Goal: Navigation & Orientation: Find specific page/section

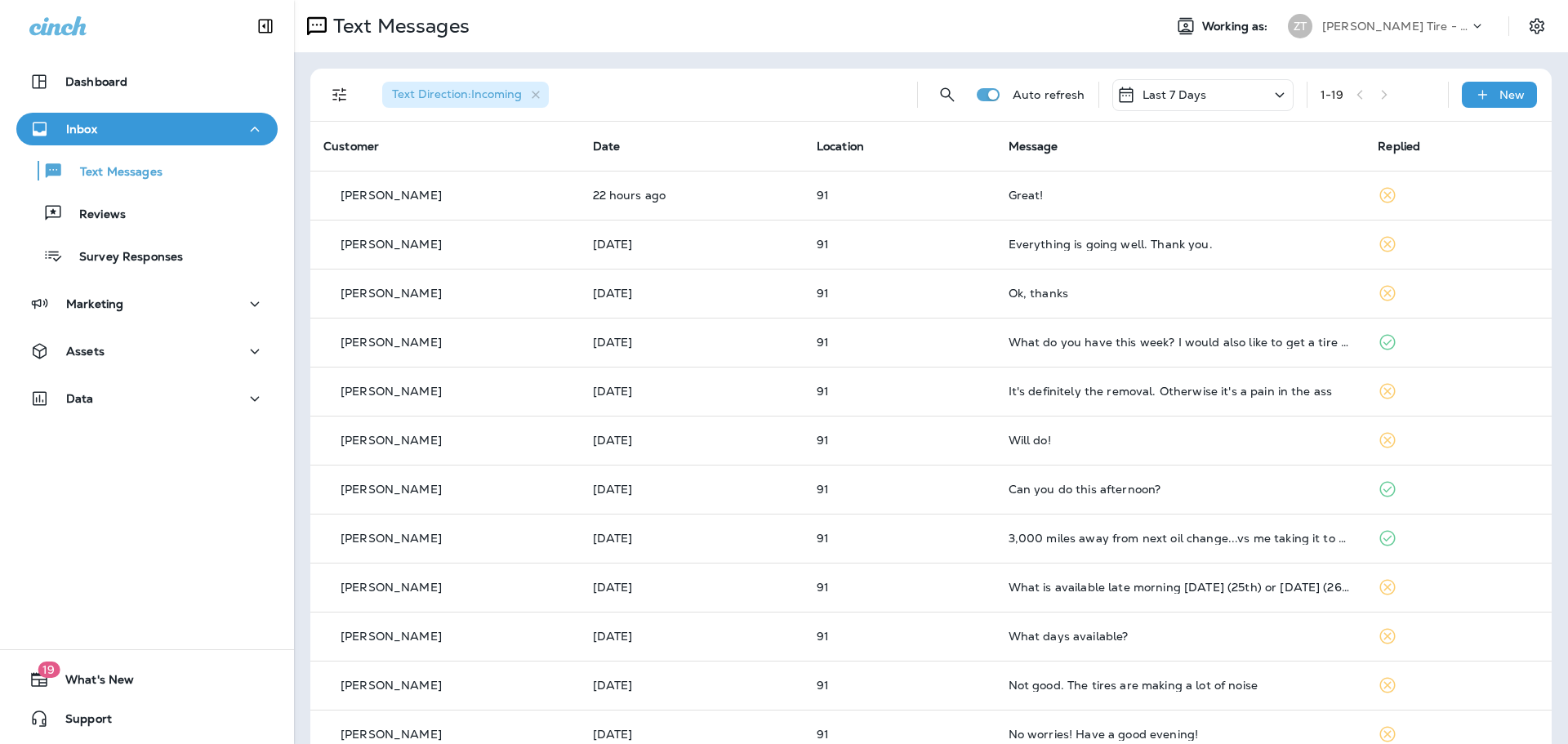
click at [1342, 30] on p "[PERSON_NAME] Tire - [PERSON_NAME]" at bounding box center [1395, 26] width 147 height 13
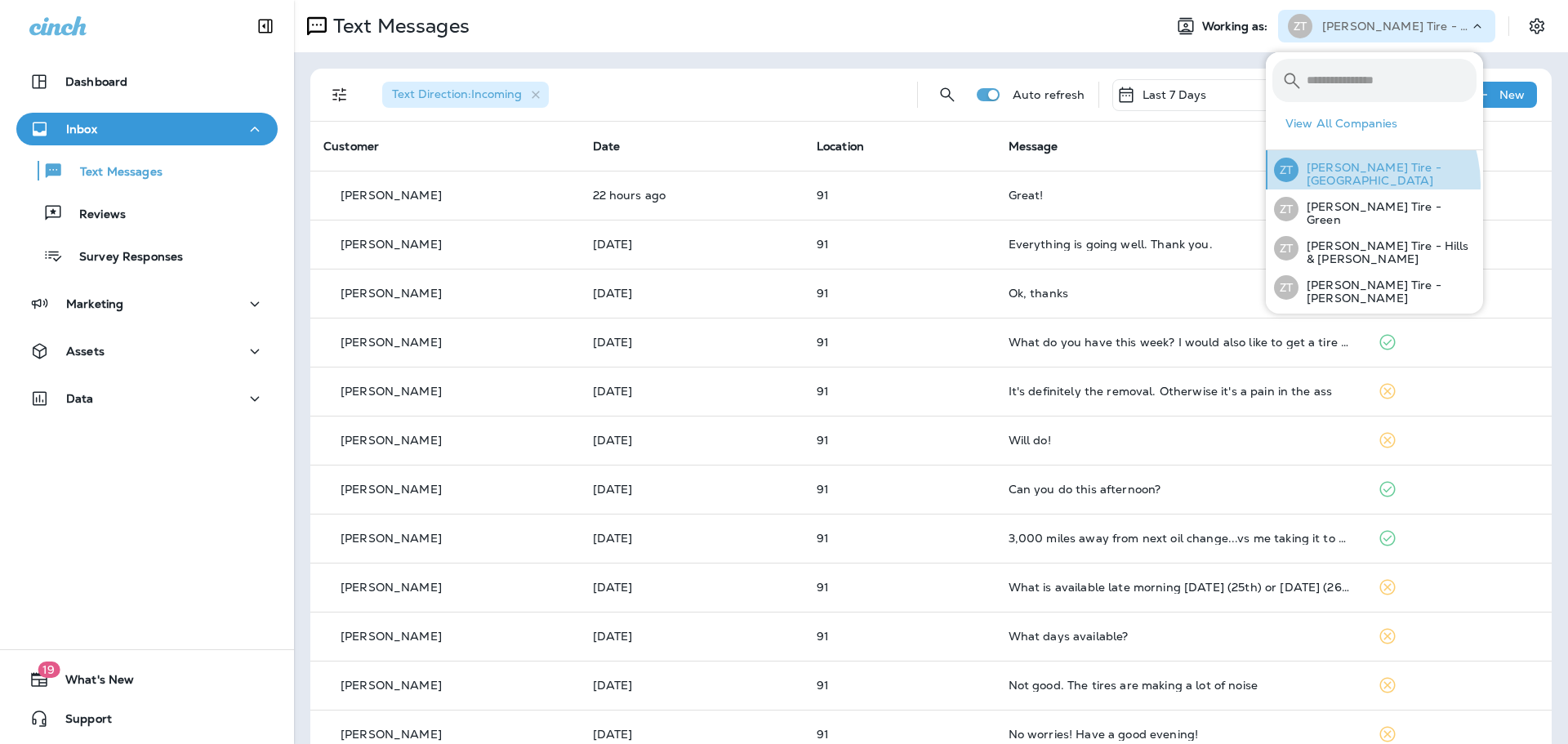
click at [1349, 185] on p "[PERSON_NAME] Tire - [GEOGRAPHIC_DATA]" at bounding box center [1388, 173] width 178 height 26
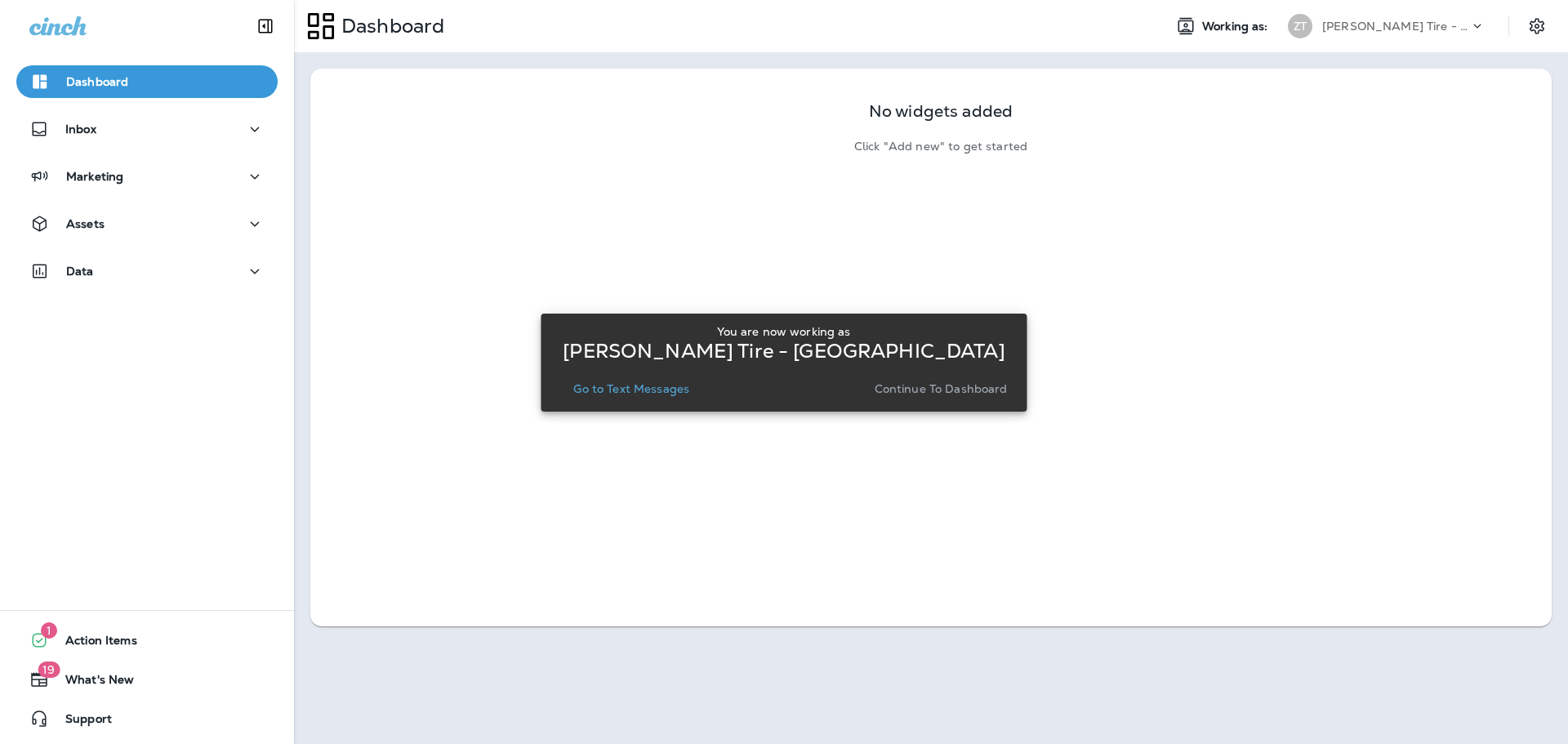
click at [939, 392] on p "Continue to Dashboard" at bounding box center [941, 389] width 133 height 13
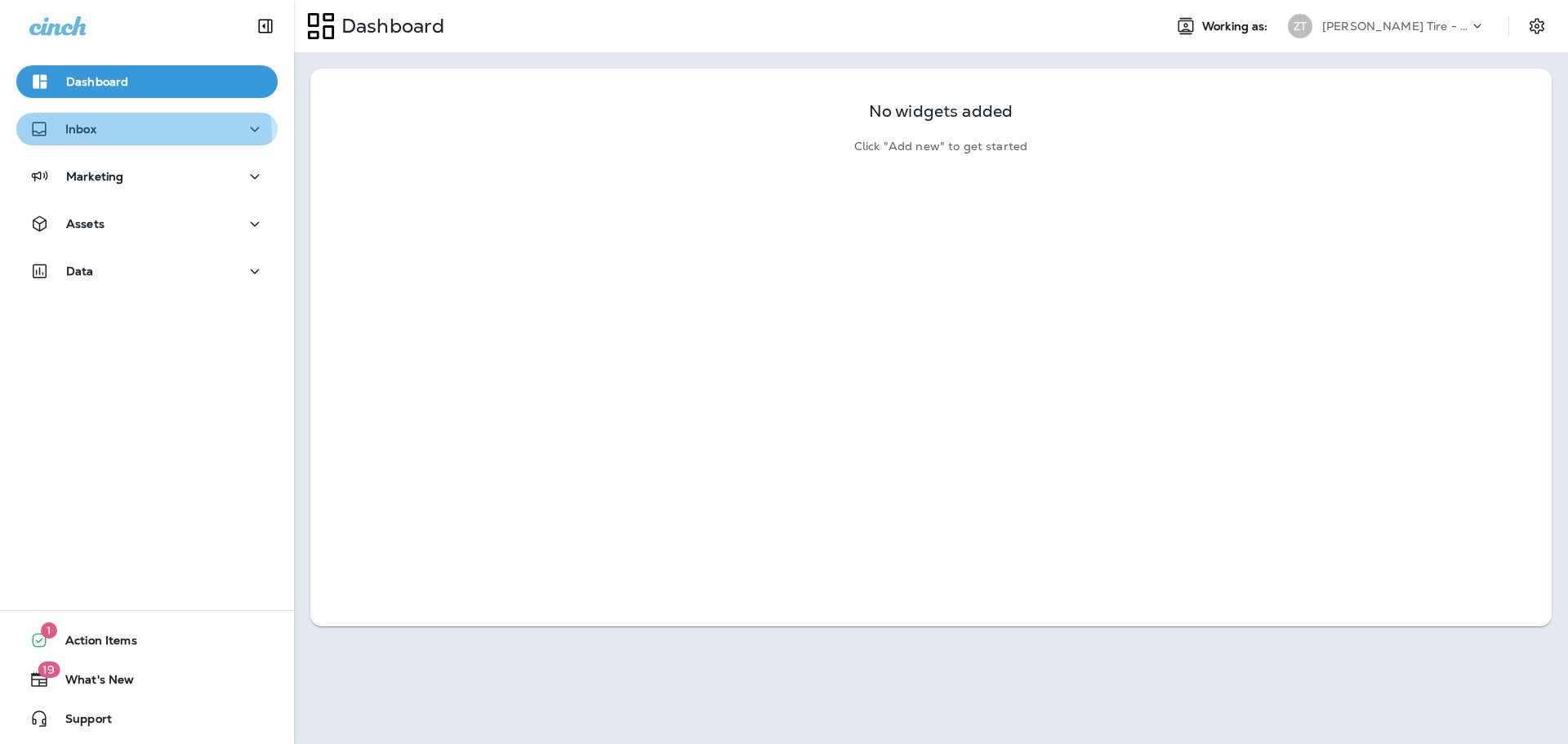
click at [74, 138] on div "Inbox" at bounding box center [62, 129] width 67 height 21
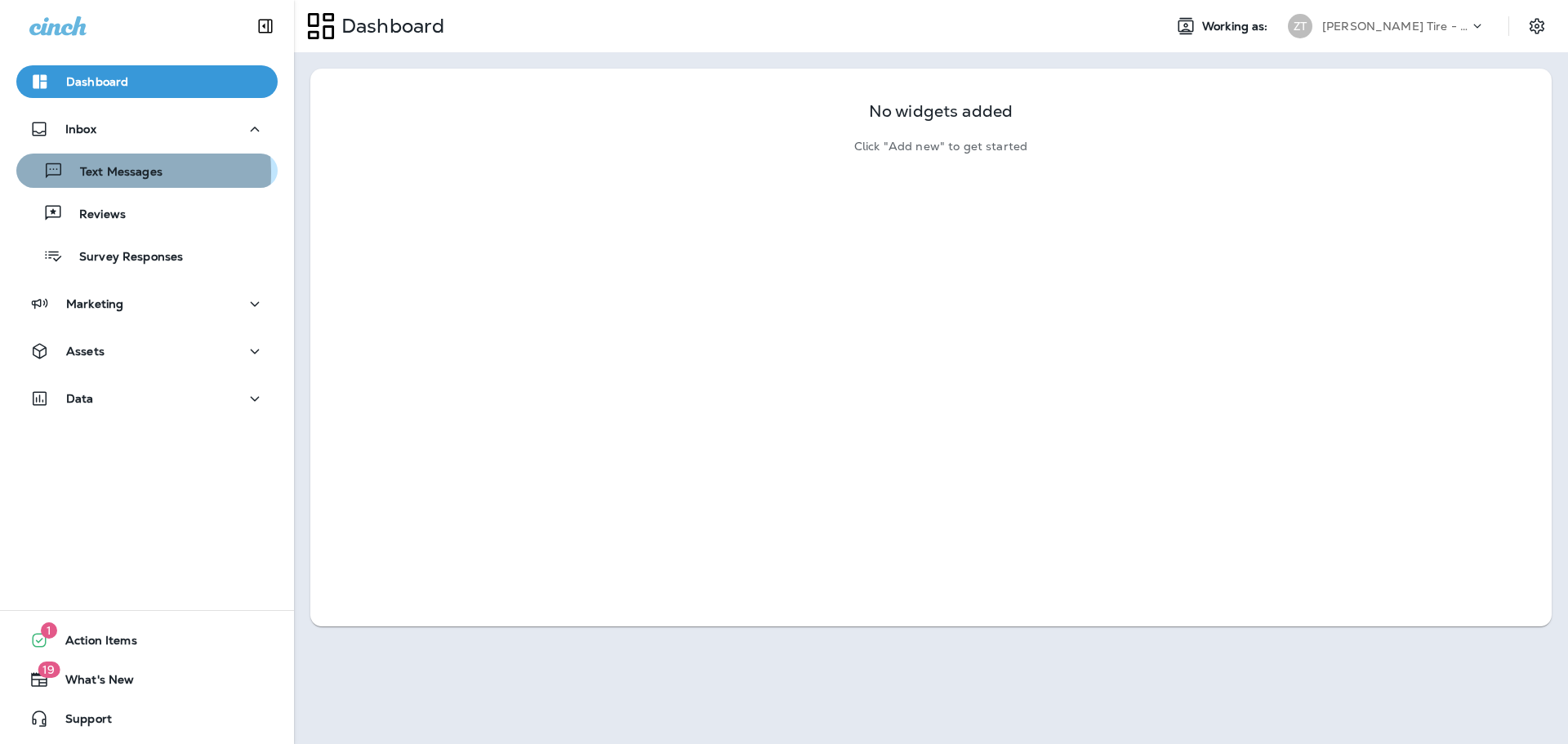
click at [79, 172] on p "Text Messages" at bounding box center [112, 172] width 99 height 15
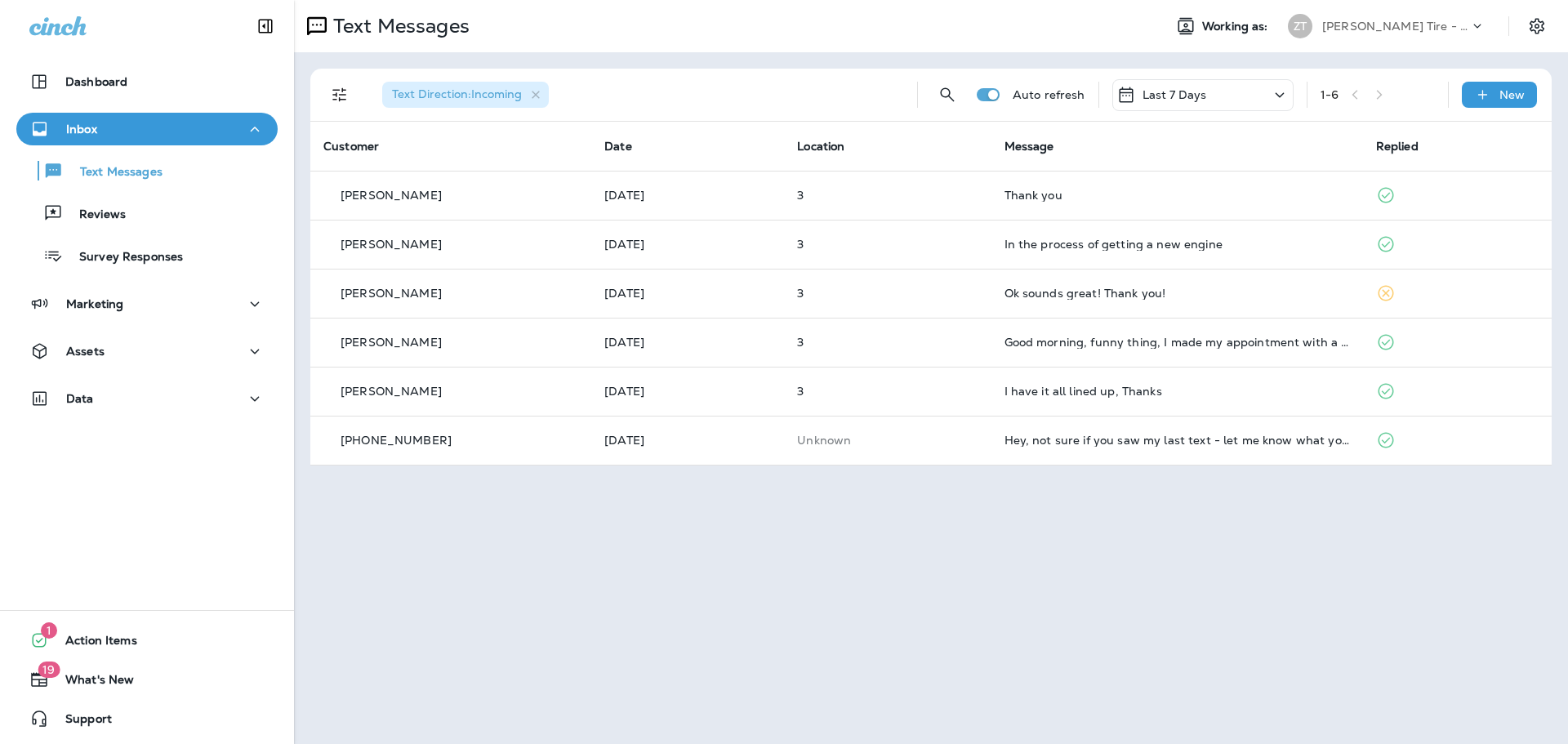
click at [1367, 35] on div "[PERSON_NAME] Tire - [GEOGRAPHIC_DATA]" at bounding box center [1395, 26] width 147 height 24
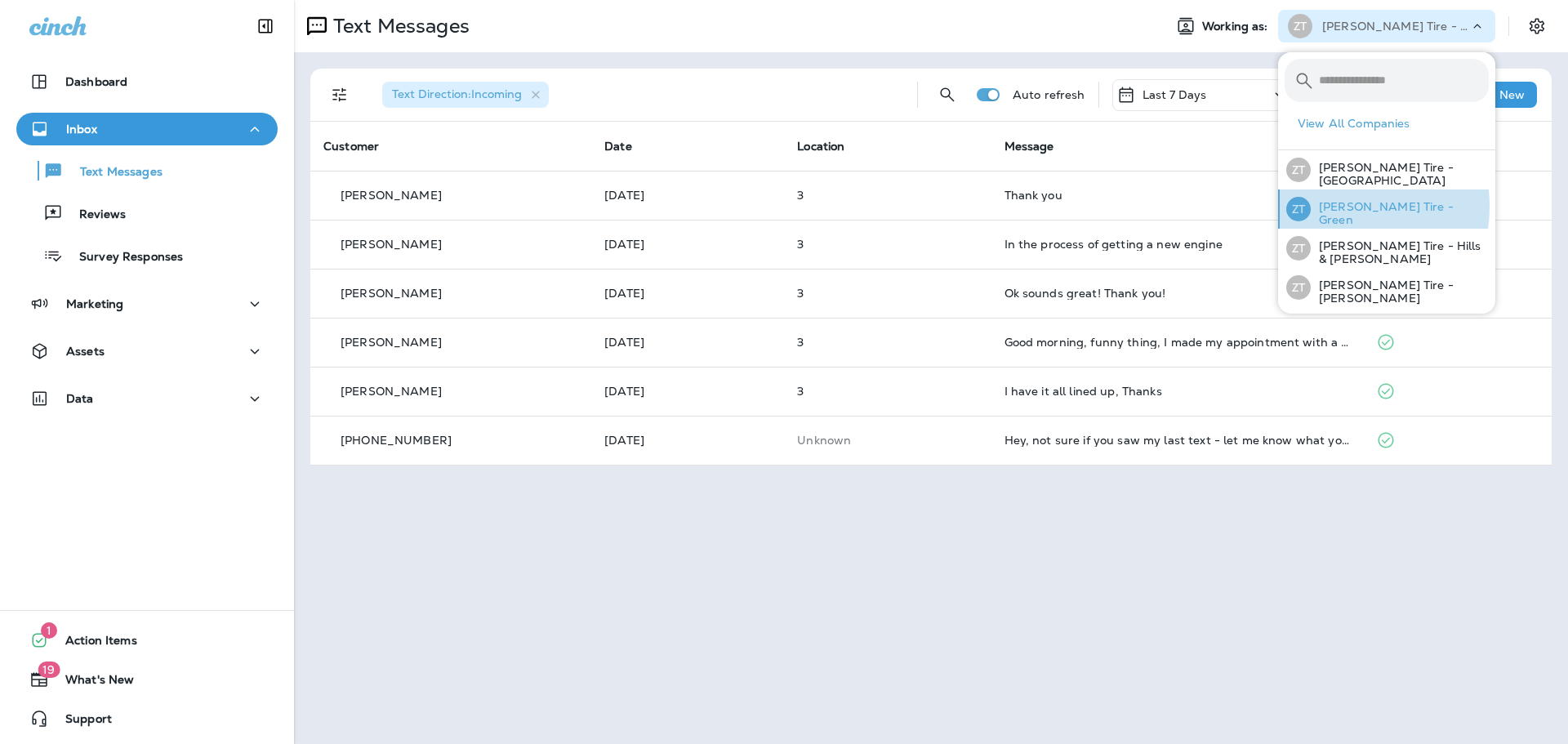
click at [1332, 207] on p "[PERSON_NAME] Tire - Green" at bounding box center [1400, 212] width 178 height 26
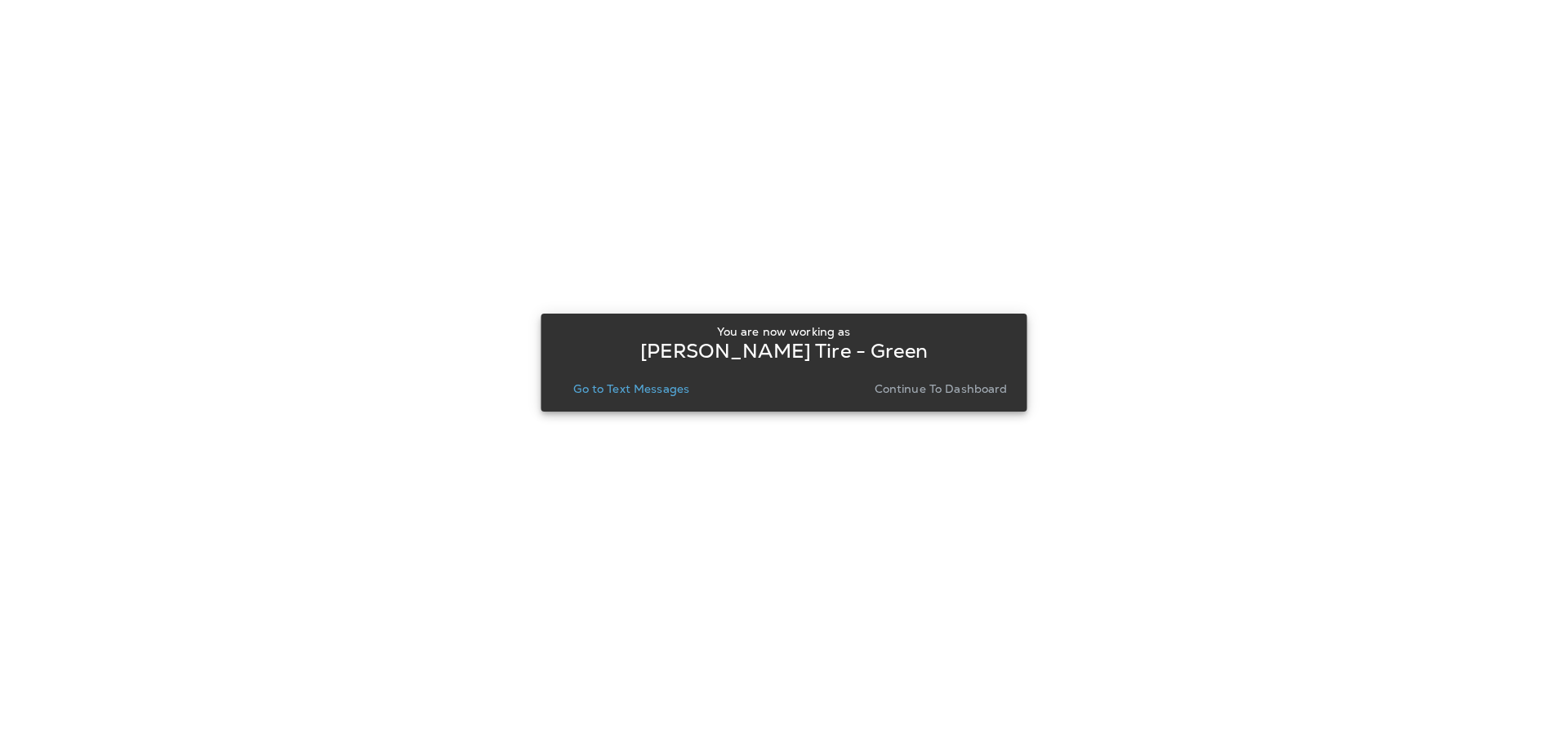
click at [657, 394] on p "Go to Text Messages" at bounding box center [631, 389] width 116 height 13
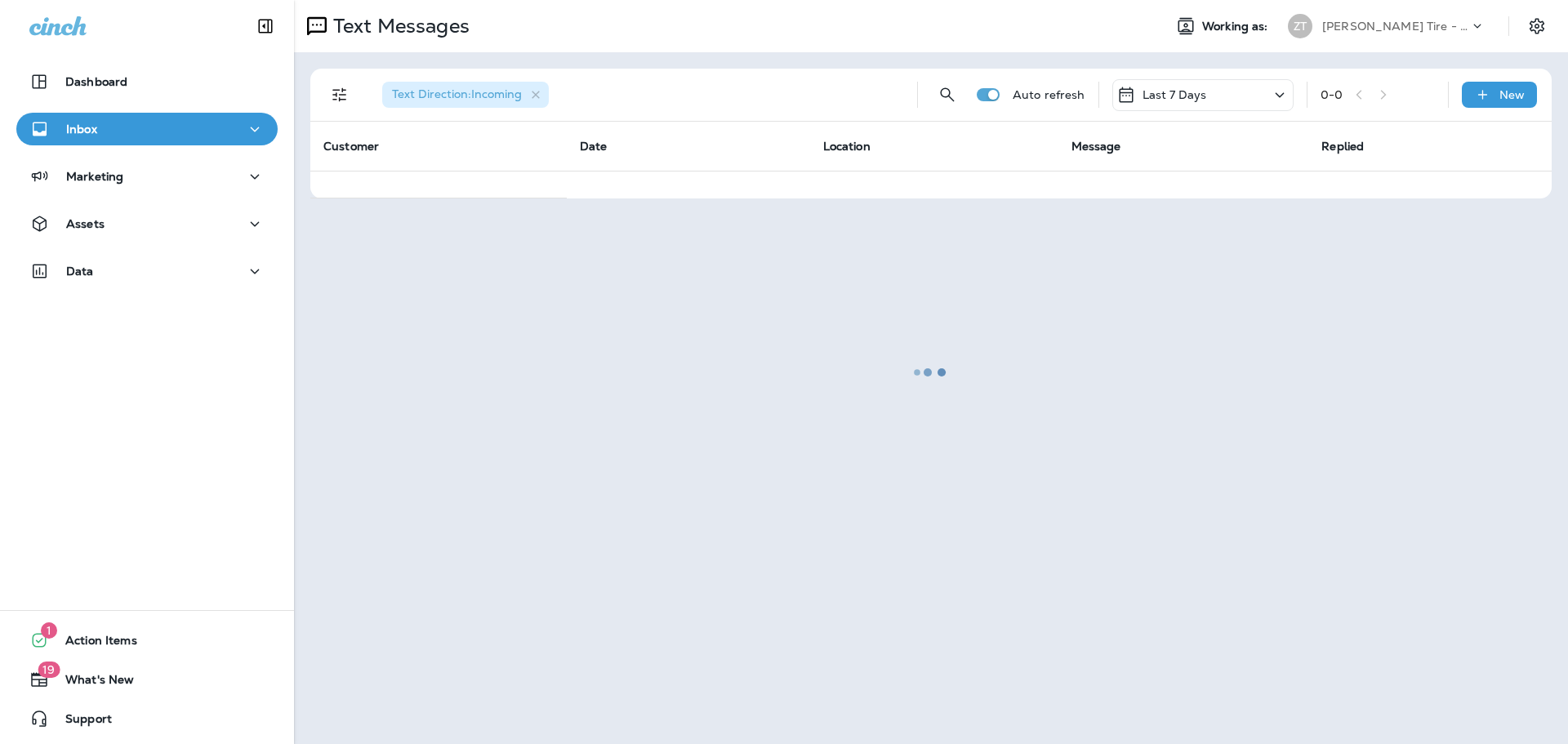
click at [121, 142] on button "Inbox" at bounding box center [146, 128] width 261 height 33
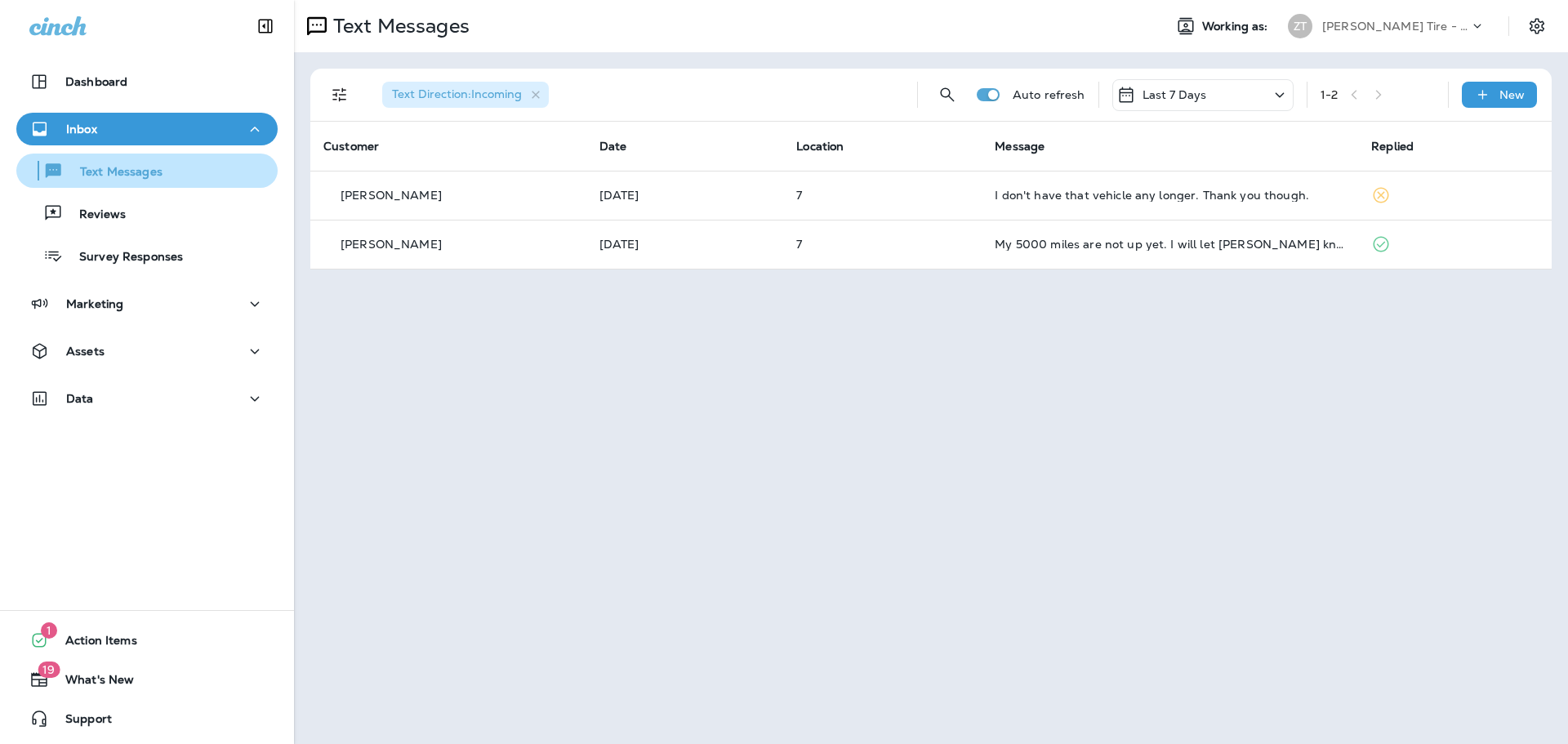
click at [107, 170] on p "Text Messages" at bounding box center [112, 172] width 99 height 15
click at [1425, 30] on p "[PERSON_NAME] Tire - Green" at bounding box center [1395, 26] width 147 height 13
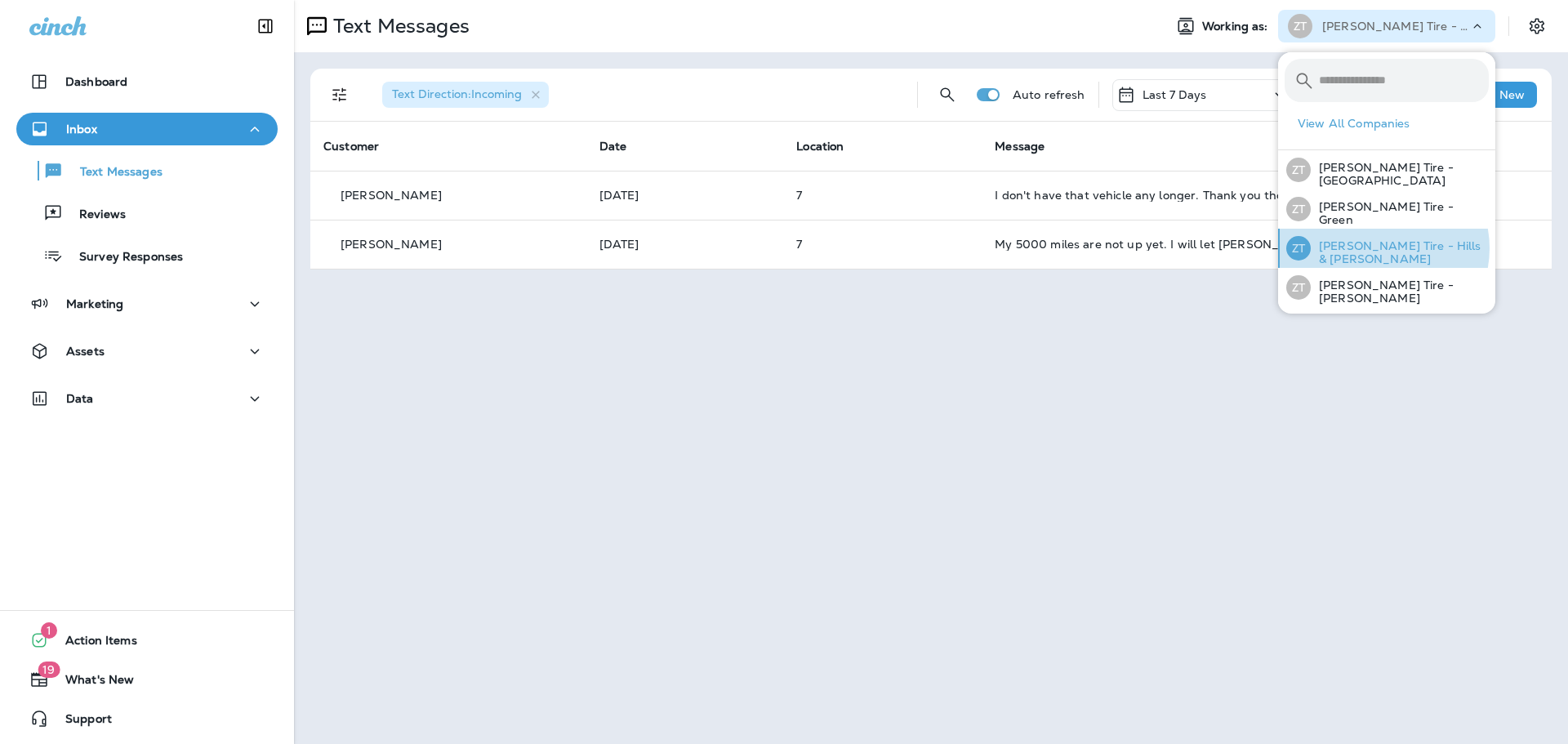
click at [1380, 247] on p "[PERSON_NAME] Tire - Hills & [PERSON_NAME]" at bounding box center [1400, 252] width 178 height 26
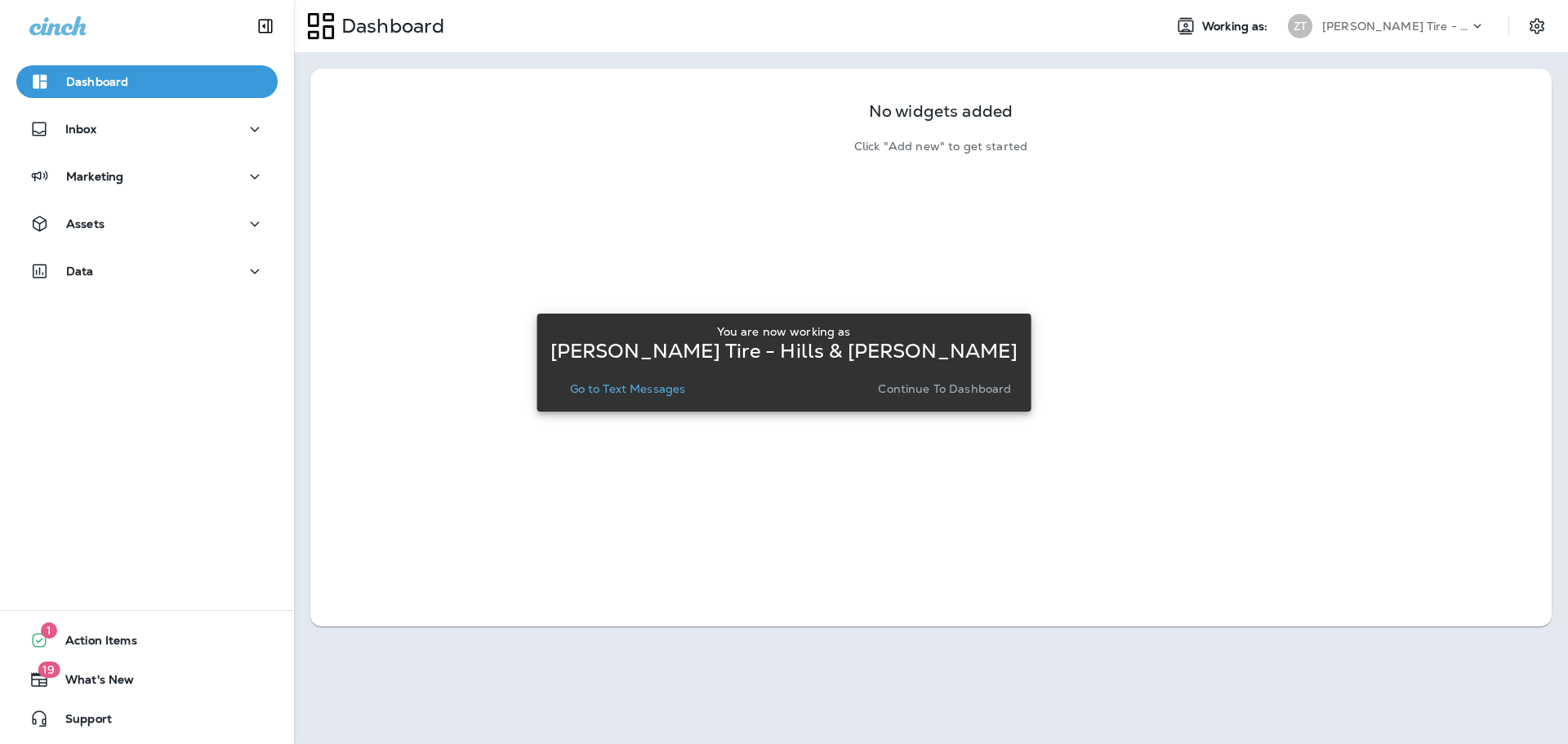
click at [618, 393] on p "Go to Text Messages" at bounding box center [628, 389] width 116 height 13
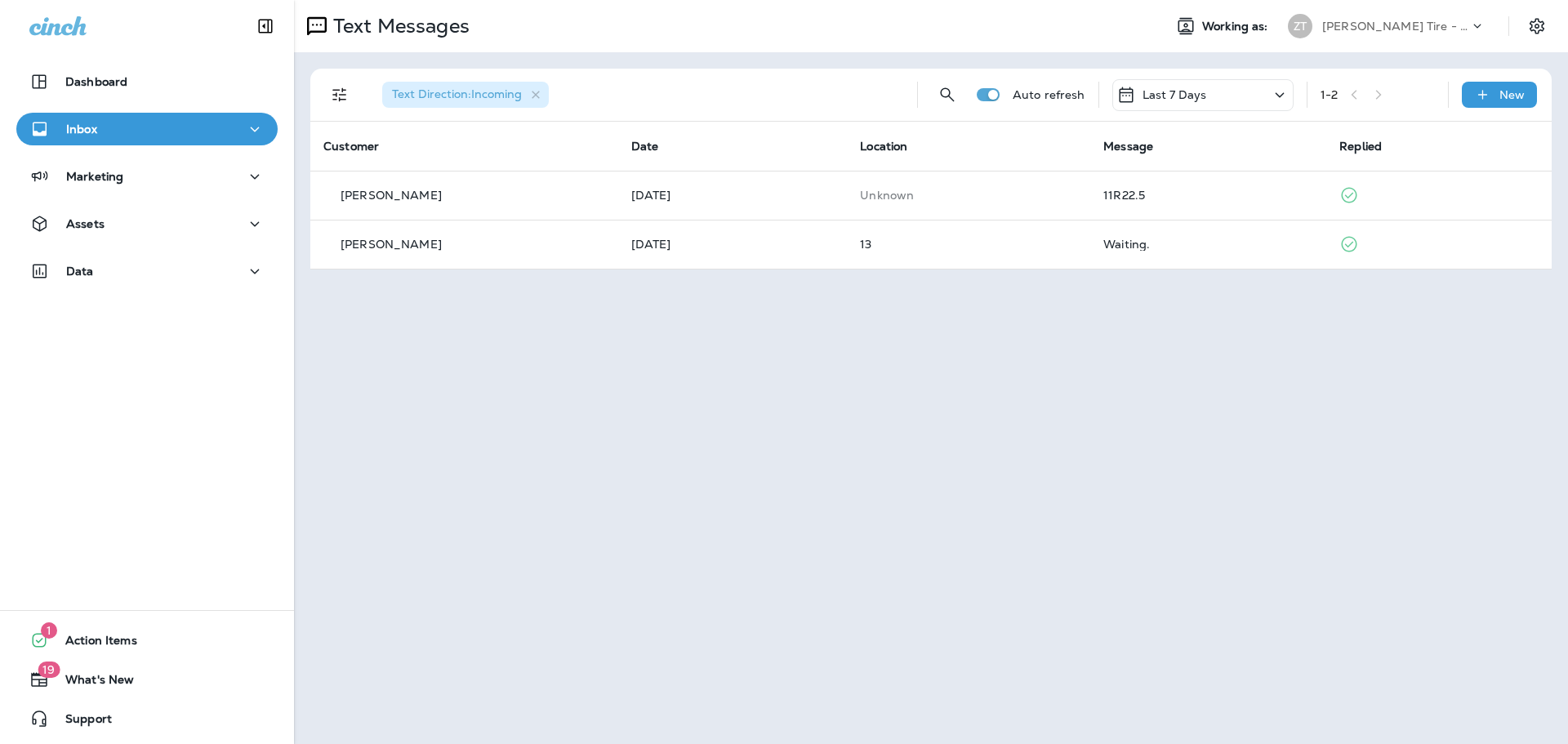
click at [157, 134] on div "Inbox" at bounding box center [147, 129] width 235 height 21
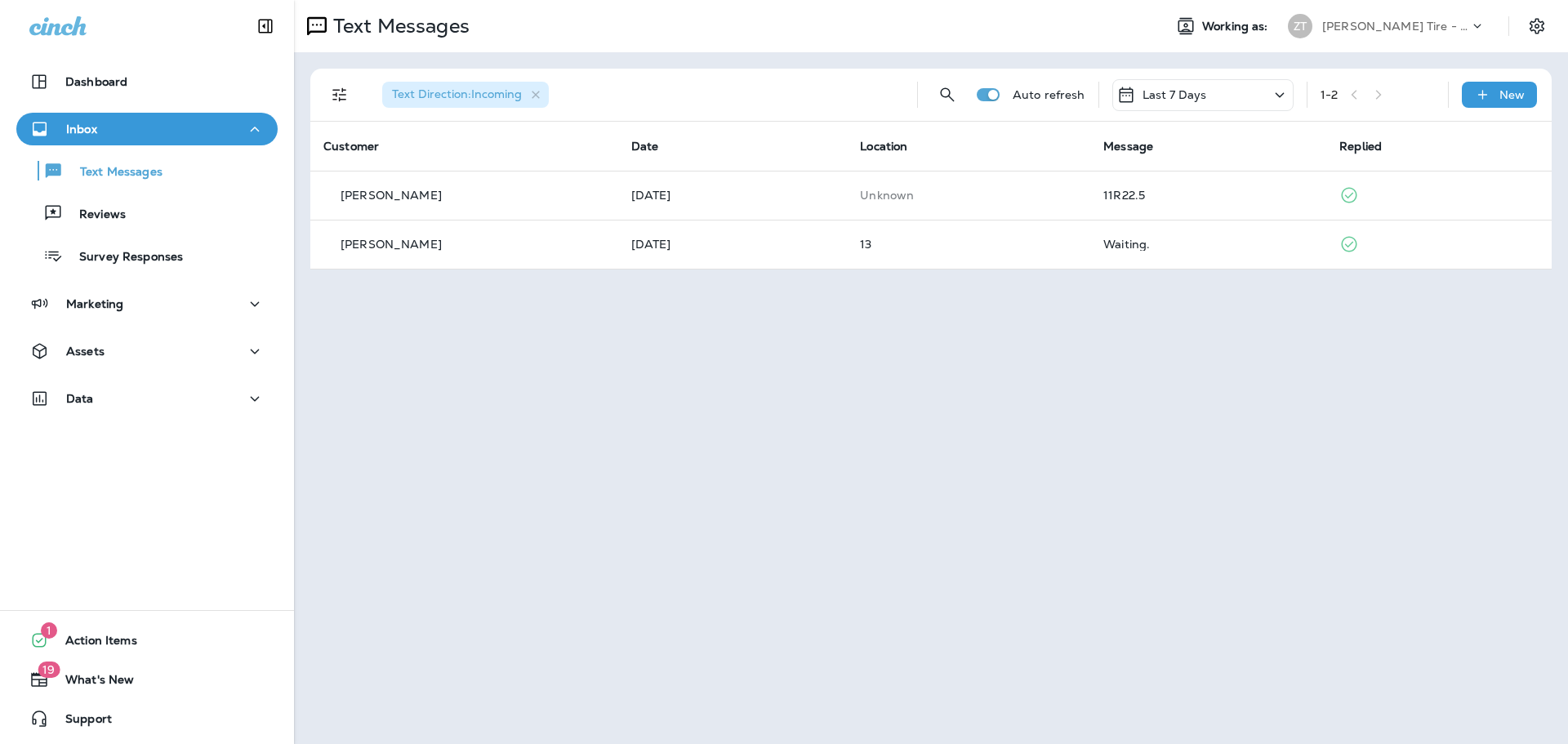
click at [1100, 330] on div "Text Messages Working as: [PERSON_NAME] Tire - Hills & [PERSON_NAME] Text Direc…" at bounding box center [931, 372] width 1274 height 744
